Goal: Information Seeking & Learning: Find specific fact

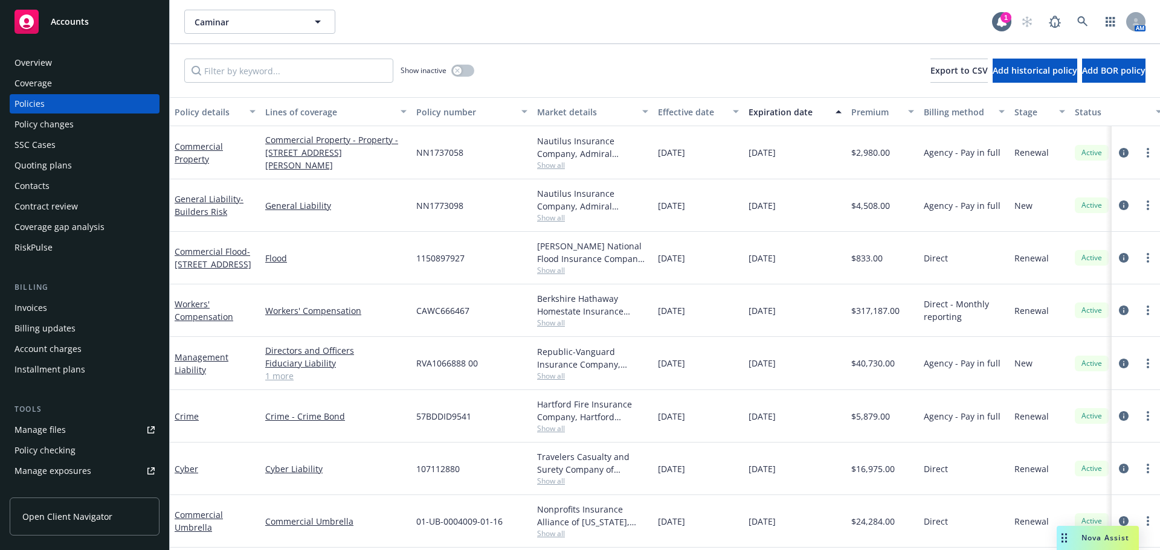
click at [50, 125] on div "Policy changes" at bounding box center [43, 124] width 59 height 19
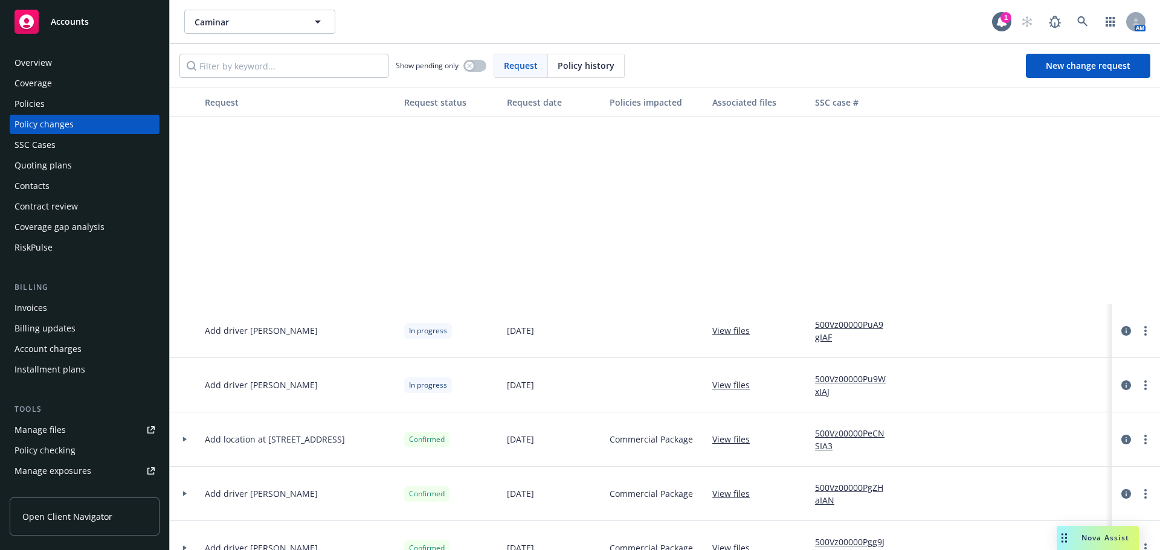
scroll to position [1691, 0]
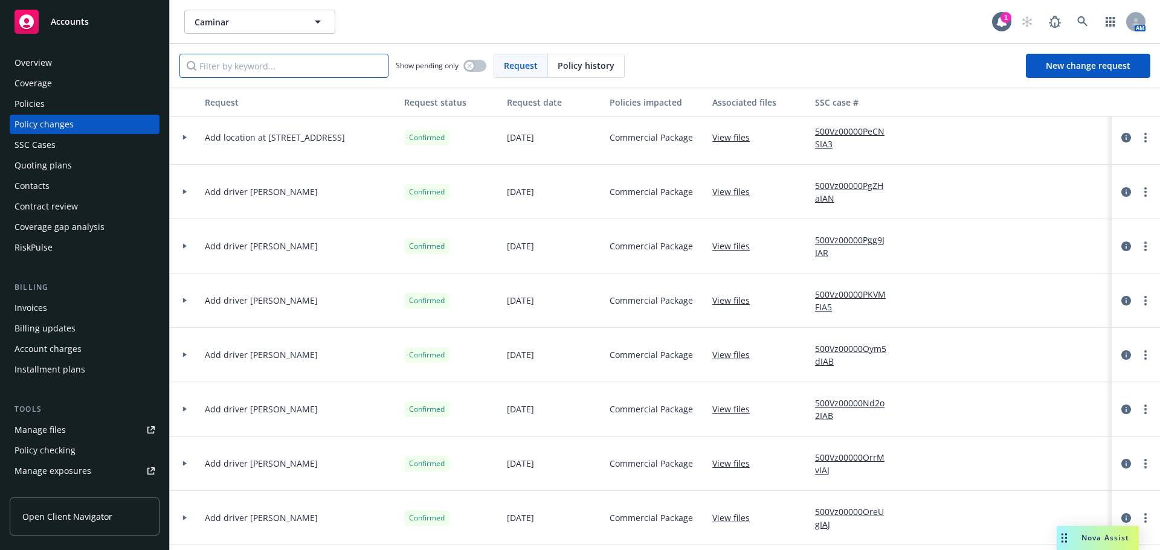
click at [284, 75] on input "Filter by keyword..." at bounding box center [283, 66] width 209 height 24
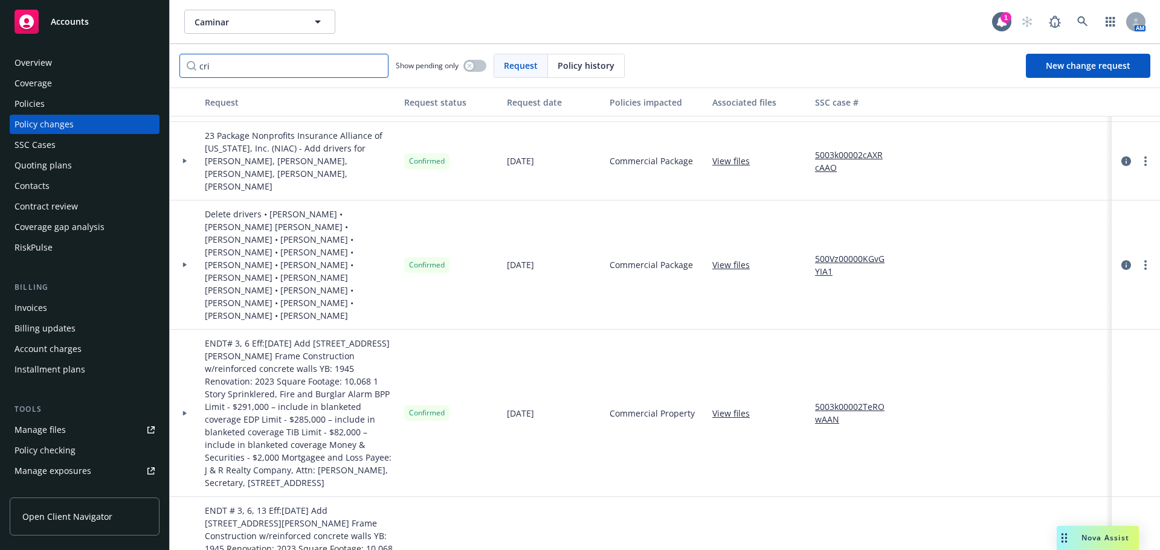
scroll to position [0, 0]
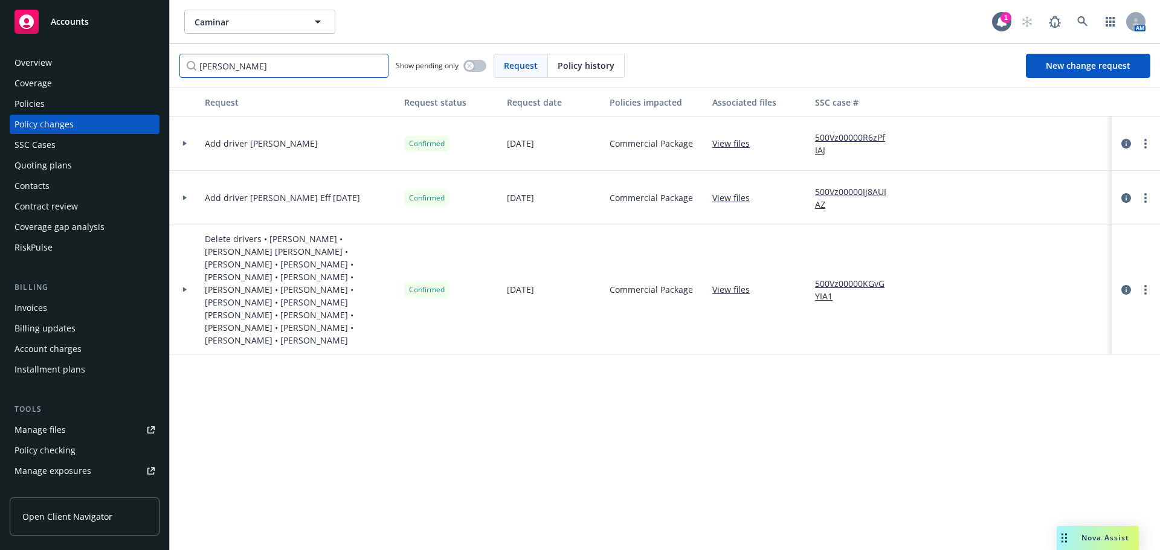
type input "cristina"
click at [731, 144] on link "View files" at bounding box center [735, 143] width 47 height 13
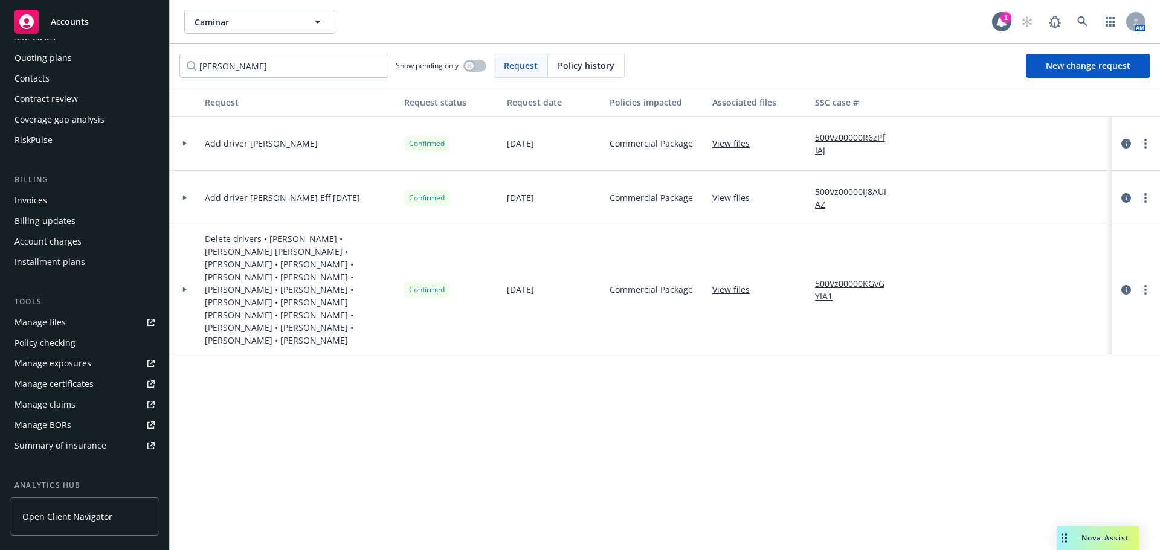
scroll to position [278, 0]
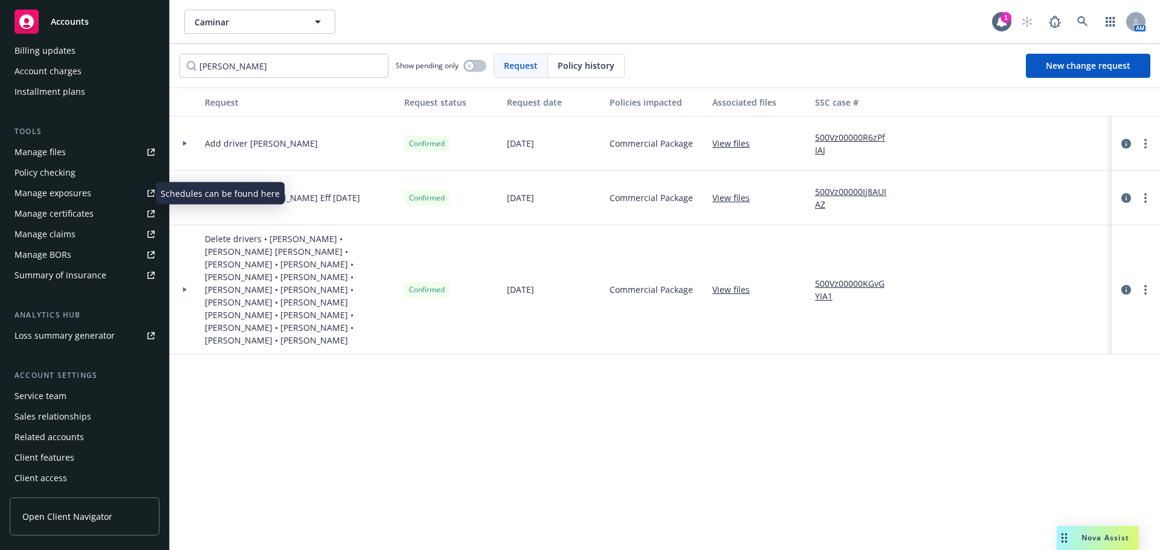
click at [76, 193] on div "Manage exposures" at bounding box center [52, 193] width 77 height 19
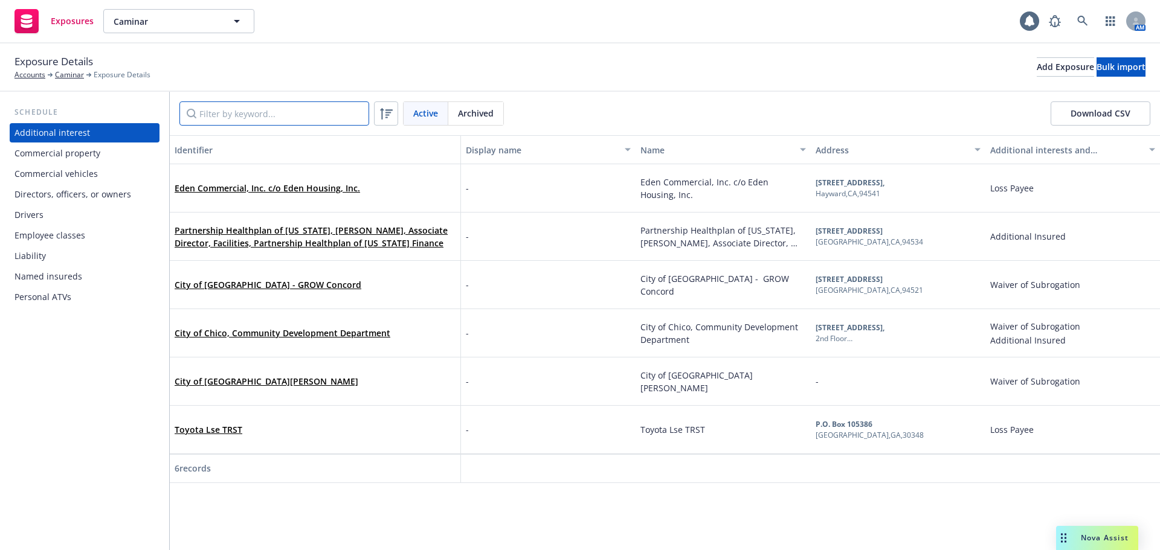
click at [279, 120] on input "Filter by keyword..." at bounding box center [274, 113] width 190 height 24
click at [34, 217] on div "Drivers" at bounding box center [28, 214] width 29 height 19
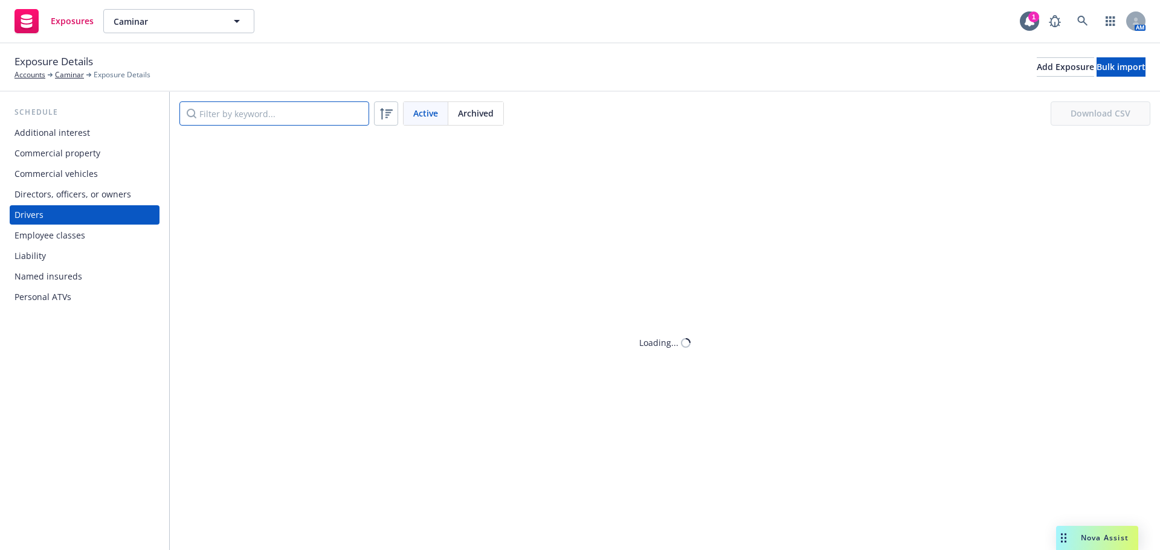
click at [254, 113] on input "Filter by keyword..." at bounding box center [274, 113] width 190 height 24
type input "cristina"
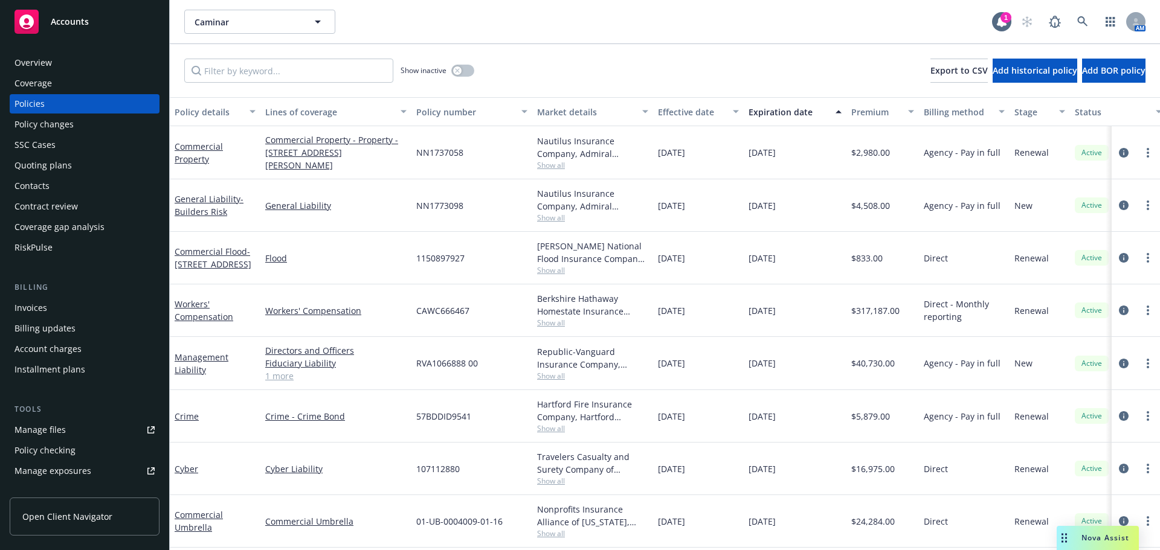
scroll to position [60, 0]
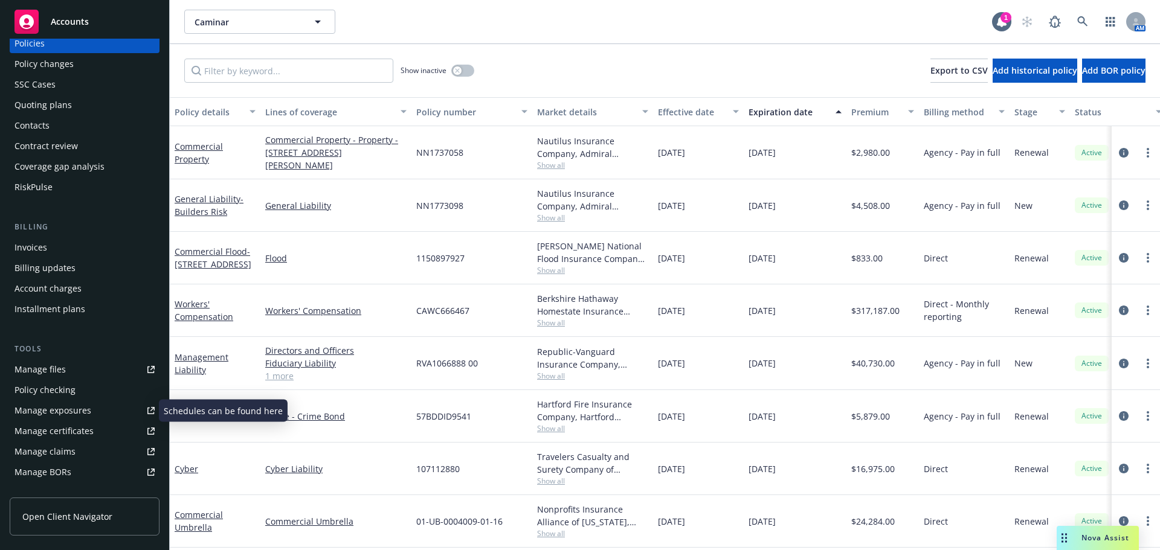
click at [59, 410] on div "Manage exposures" at bounding box center [52, 410] width 77 height 19
click at [59, 370] on div "Manage files" at bounding box center [39, 369] width 51 height 19
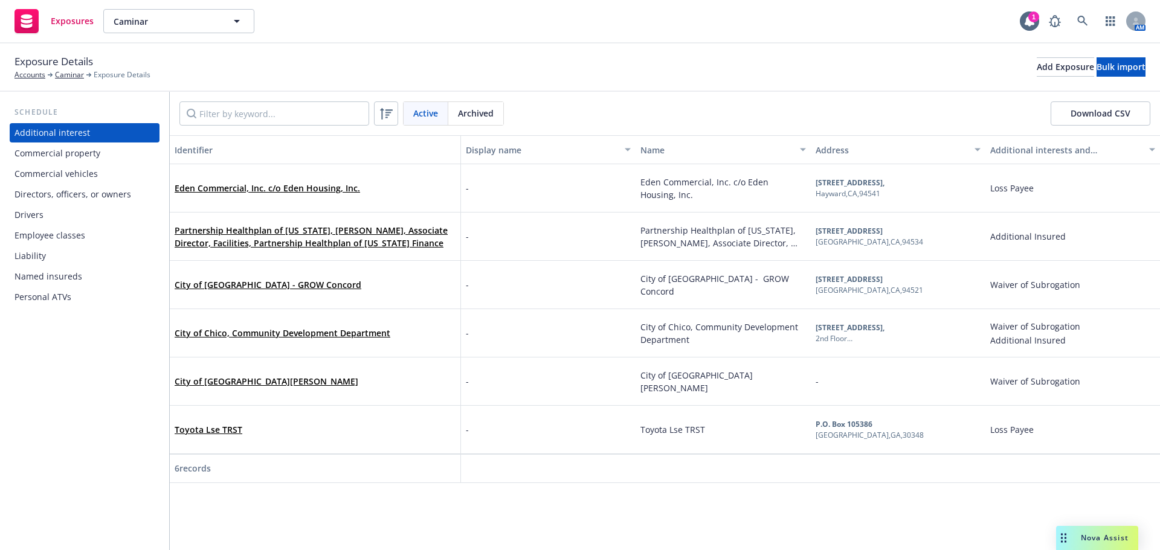
drag, startPoint x: 45, startPoint y: 214, endPoint x: 75, endPoint y: 197, distance: 34.9
click at [45, 214] on div "Drivers" at bounding box center [84, 214] width 140 height 19
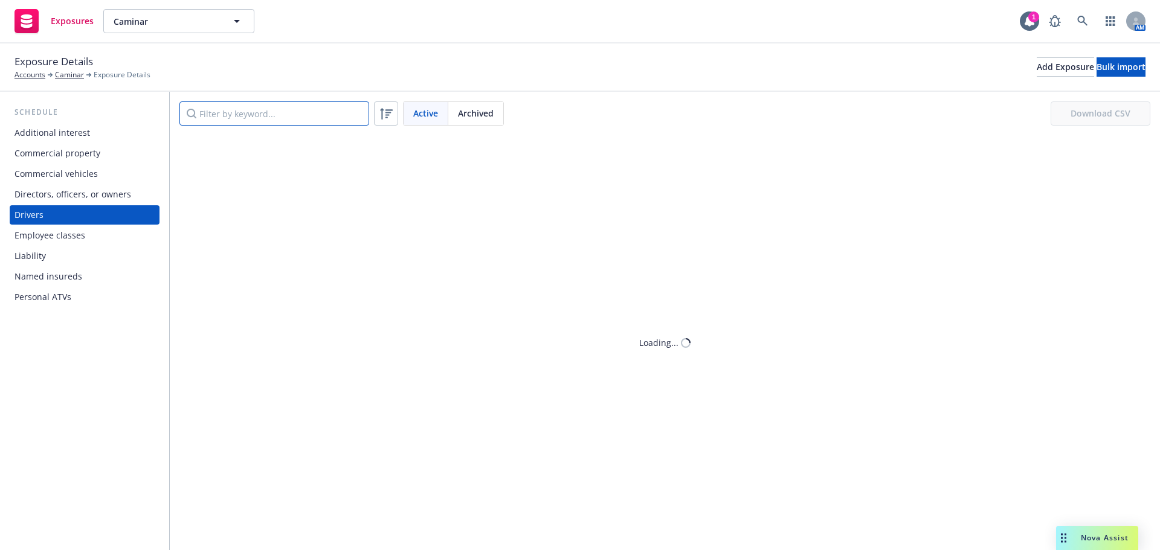
click at [249, 108] on input "Filter by keyword..." at bounding box center [274, 113] width 190 height 24
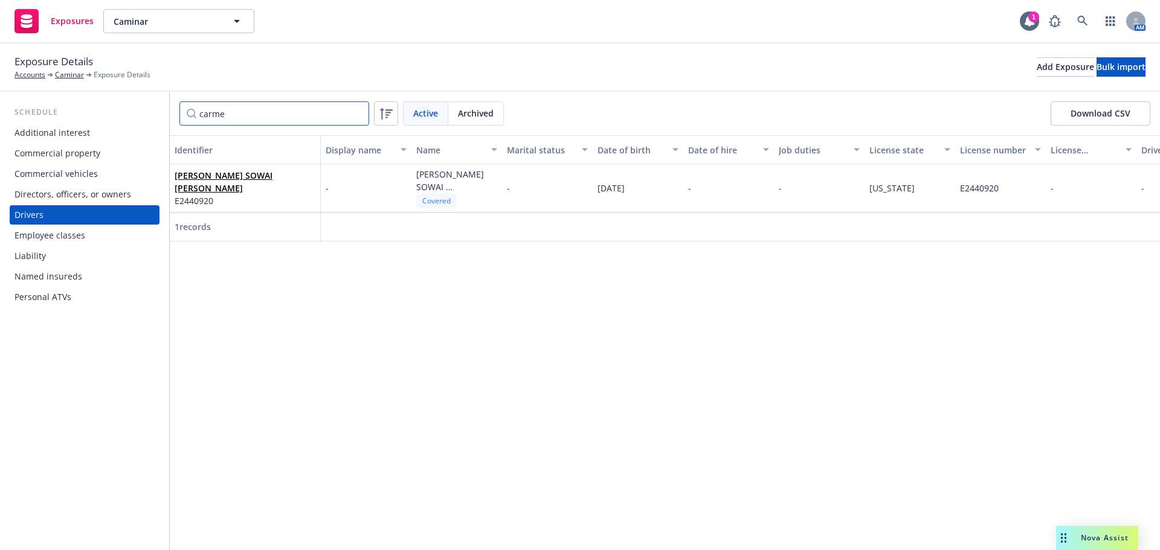
type input "carme"
click at [30, 209] on div "Drivers" at bounding box center [28, 214] width 29 height 19
click at [72, 76] on link "Caminar" at bounding box center [69, 74] width 29 height 11
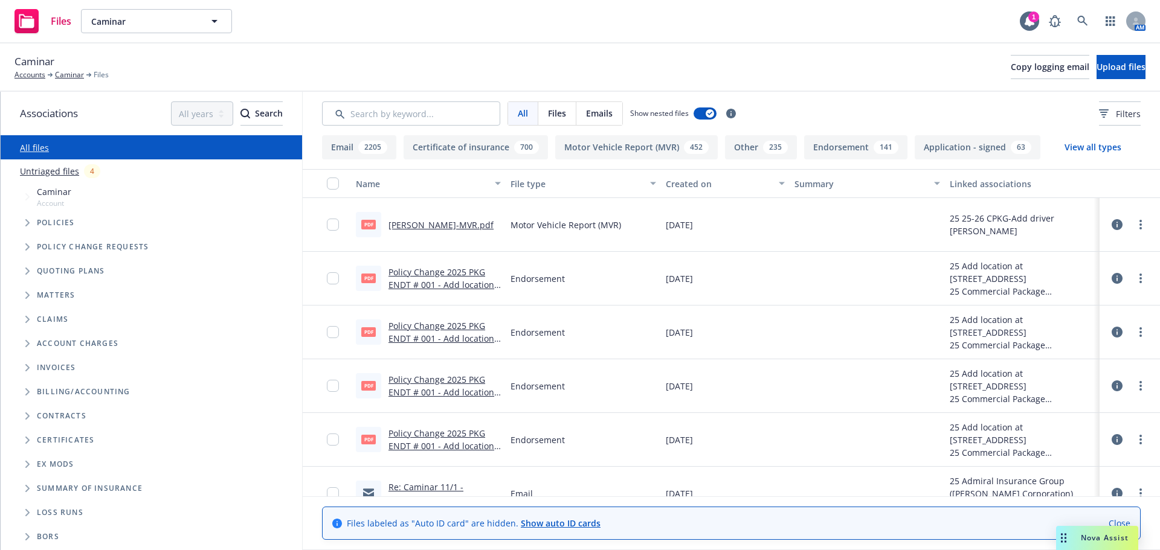
click at [440, 225] on link "Carmen Choi-MVR.pdf" at bounding box center [440, 224] width 105 height 11
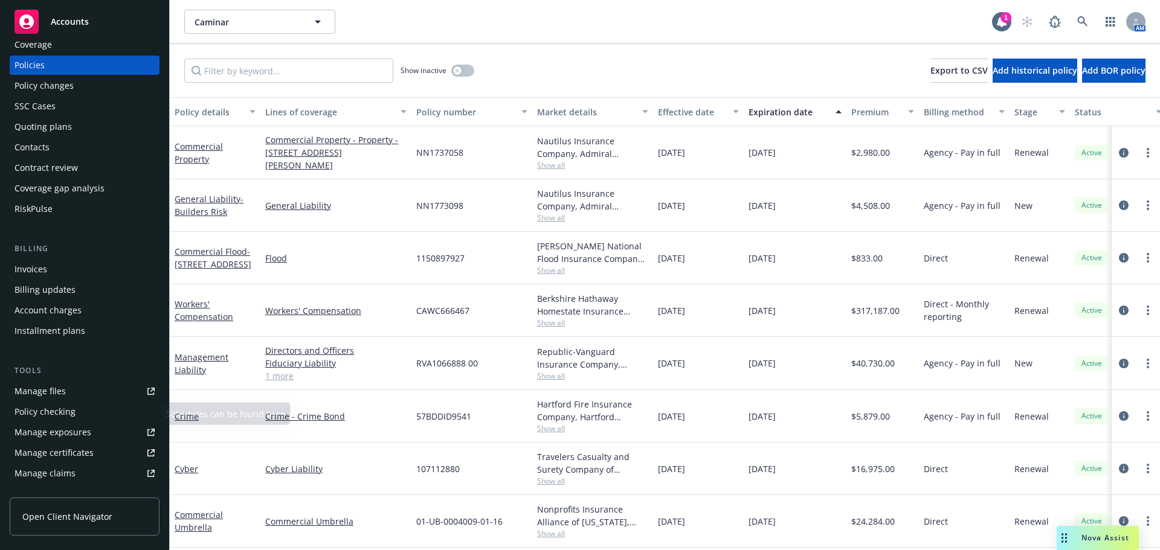
scroll to position [60, 0]
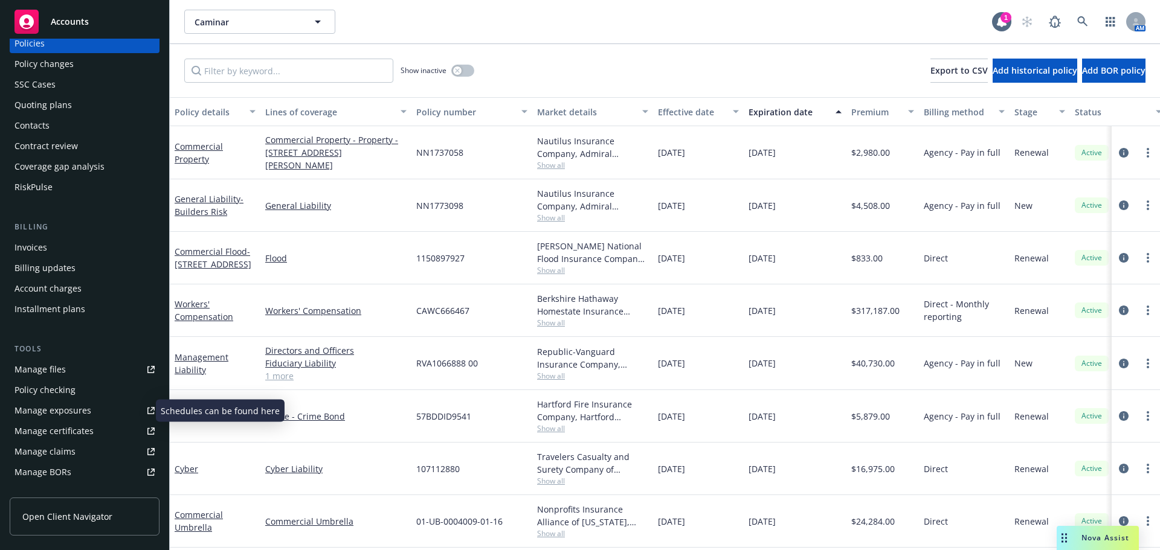
click at [69, 409] on div "Manage exposures" at bounding box center [52, 410] width 77 height 19
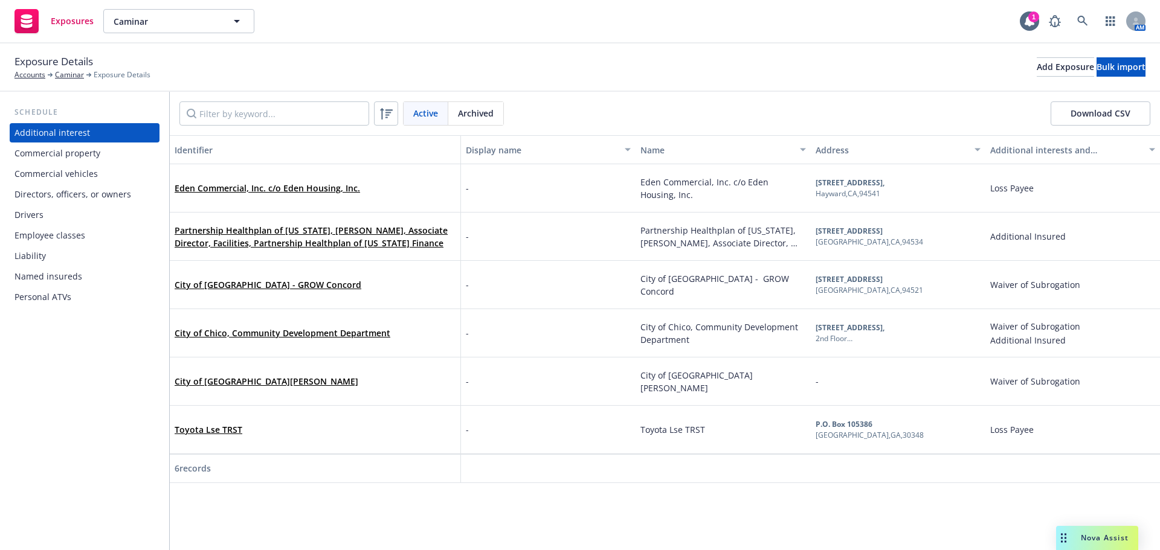
click at [27, 223] on div "Drivers" at bounding box center [28, 214] width 29 height 19
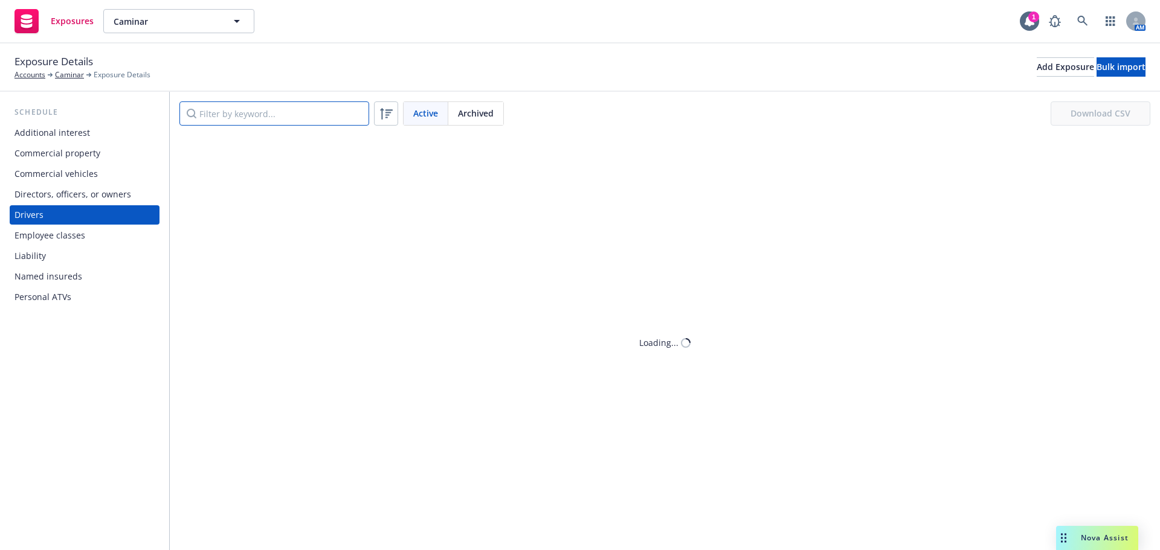
click at [246, 118] on input "Filter by keyword..." at bounding box center [274, 113] width 190 height 24
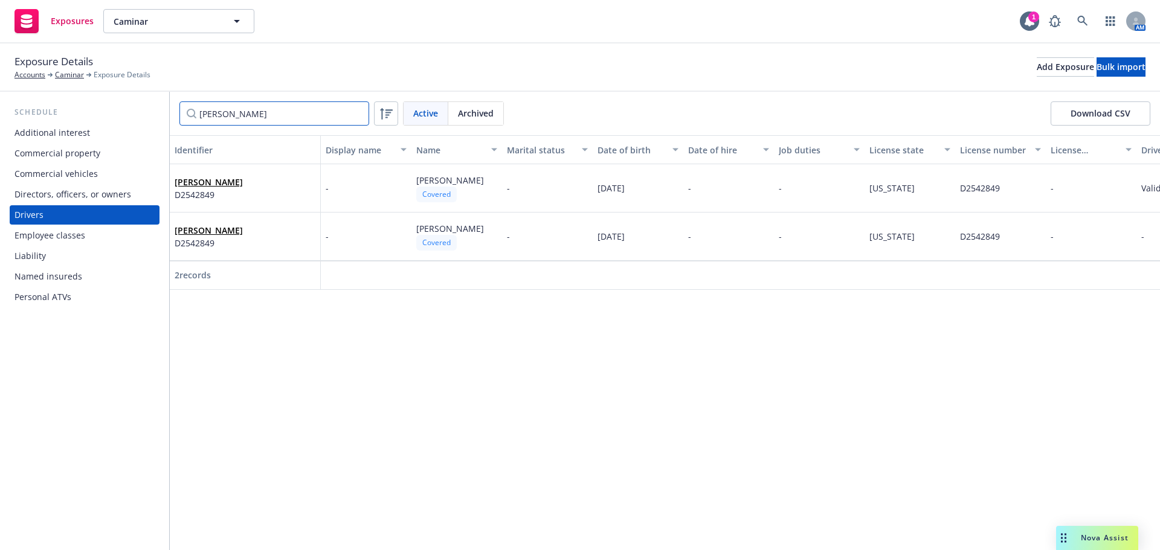
type input "[PERSON_NAME]"
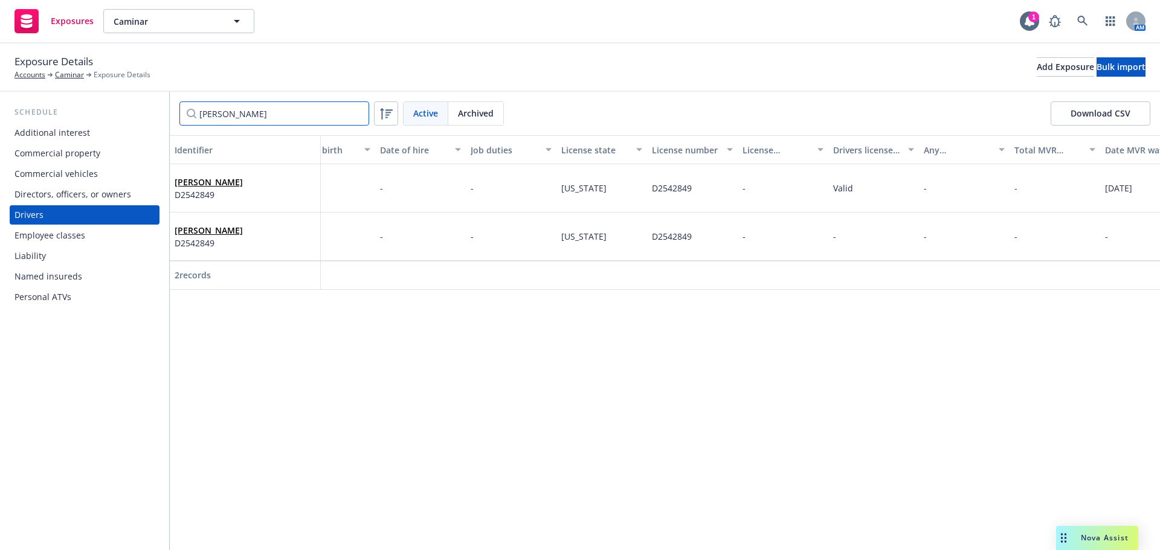
scroll to position [0, 400]
